Goal: Navigation & Orientation: Find specific page/section

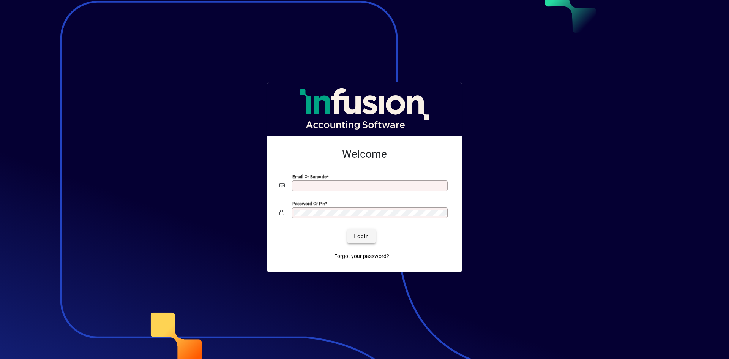
type input "**********"
click at [366, 238] on span "Login" at bounding box center [362, 236] width 16 height 8
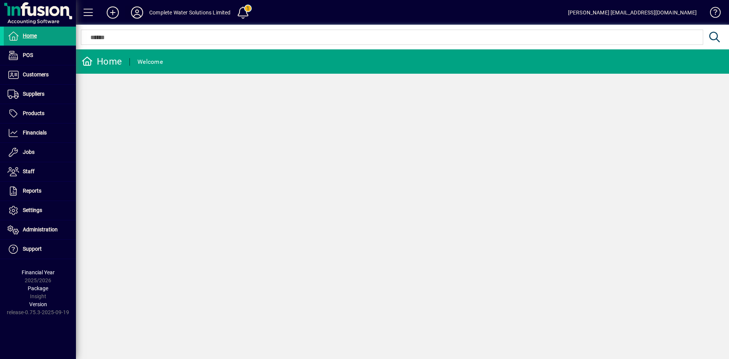
click at [135, 10] on icon at bounding box center [137, 12] width 15 height 12
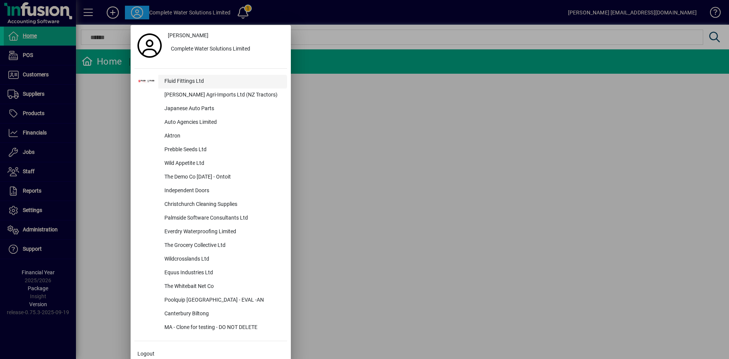
click at [175, 79] on div "Fluid Fittings Ltd" at bounding box center [222, 82] width 129 height 14
